Goal: Task Accomplishment & Management: Manage account settings

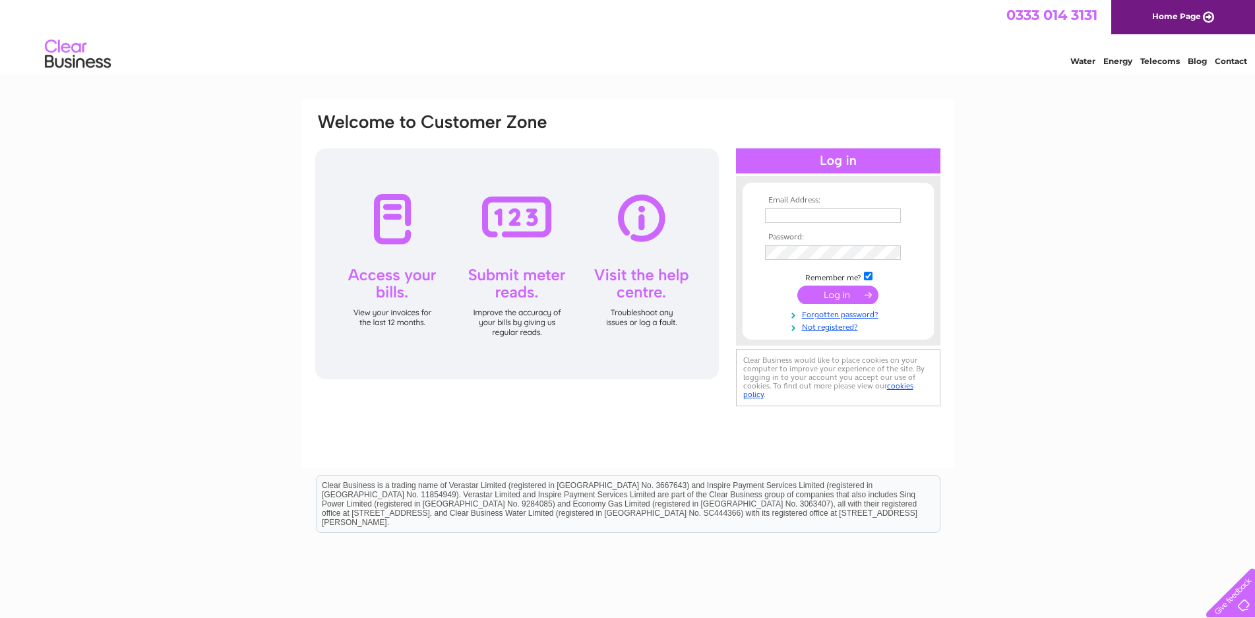
type input "proctorplant@gmail.com"
click at [835, 295] on input "submit" at bounding box center [837, 295] width 81 height 18
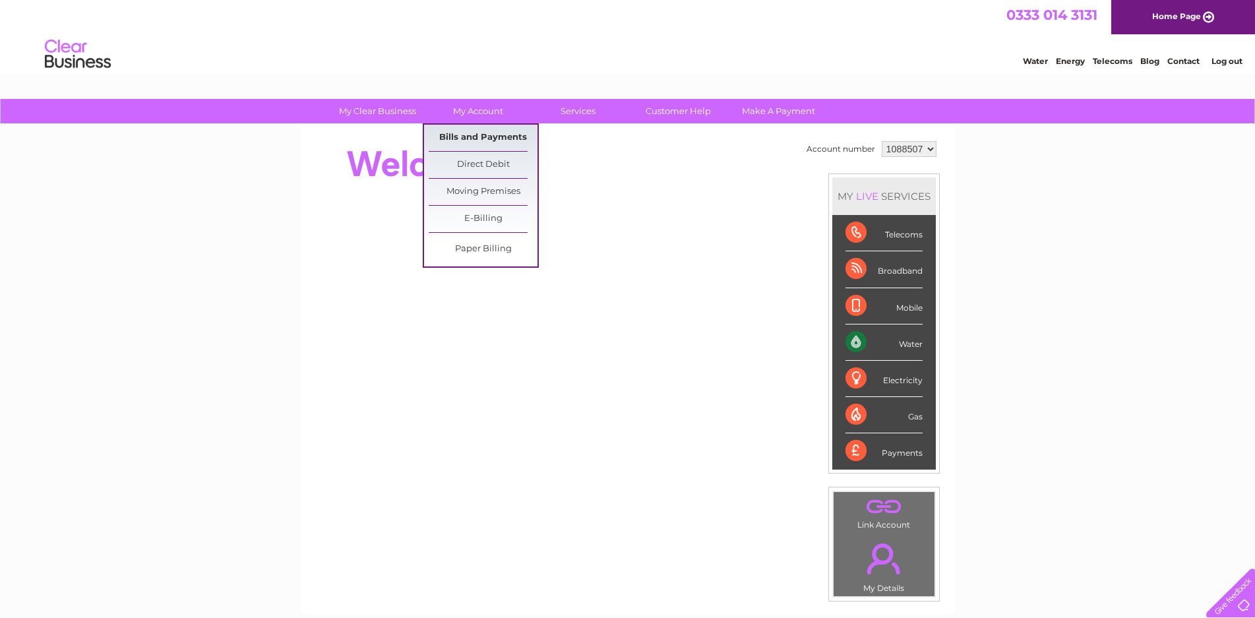
click at [484, 135] on link "Bills and Payments" at bounding box center [483, 138] width 109 height 26
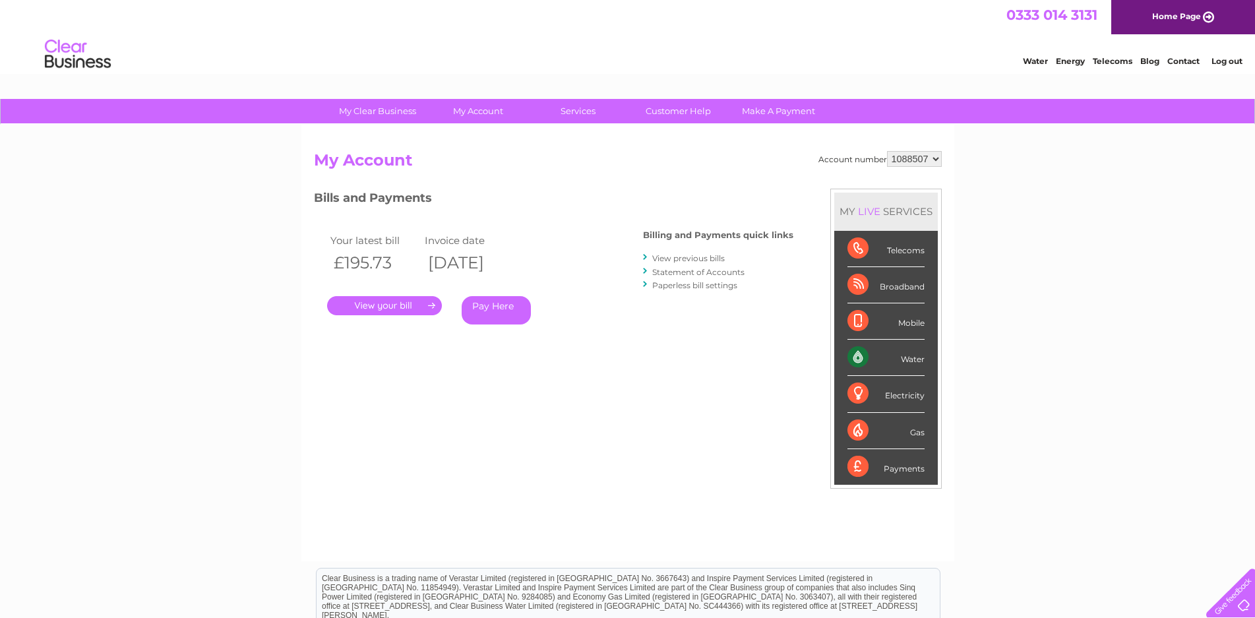
click at [390, 303] on link "." at bounding box center [384, 305] width 115 height 19
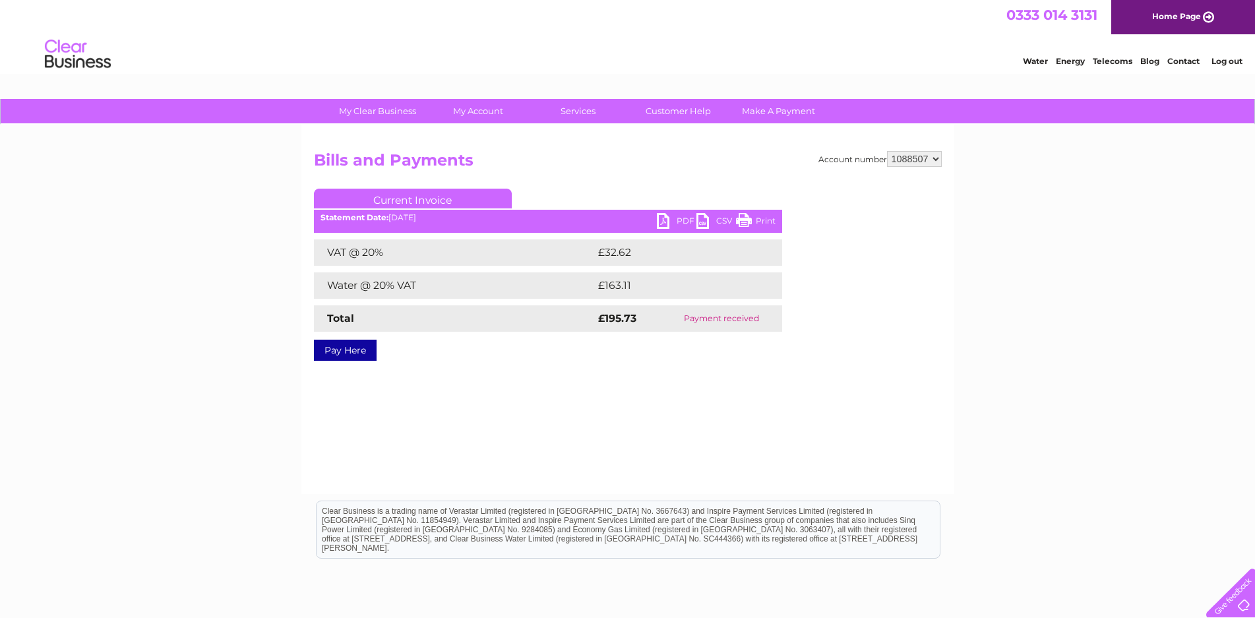
click at [660, 220] on link "PDF" at bounding box center [677, 222] width 40 height 19
